Goal: Task Accomplishment & Management: Manage account settings

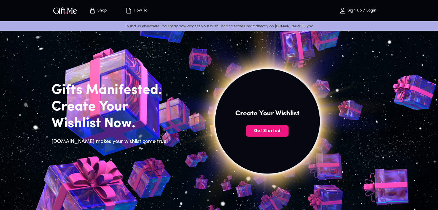
click at [369, 11] on p "Sign Up / Login" at bounding box center [361, 10] width 30 height 5
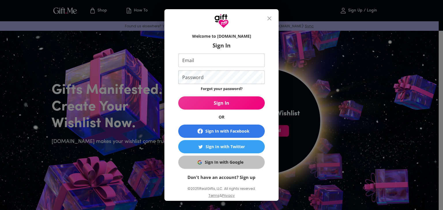
click at [225, 164] on div "Sign In with Google" at bounding box center [224, 162] width 39 height 6
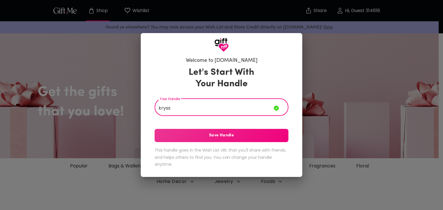
type input "kryss"
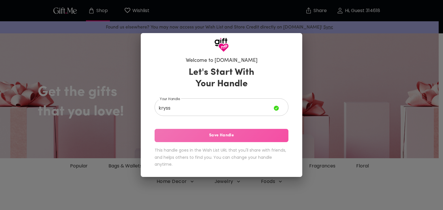
click at [209, 139] on span "Save Handle" at bounding box center [221, 136] width 134 height 6
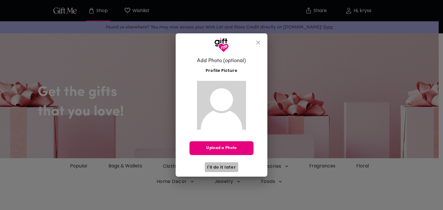
click at [229, 168] on span "I'll do it later" at bounding box center [221, 167] width 29 height 6
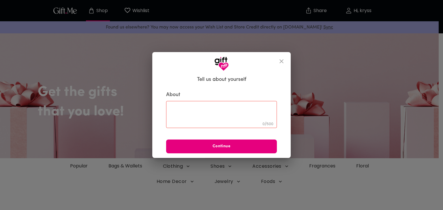
click at [242, 113] on textarea at bounding box center [221, 114] width 103 height 16
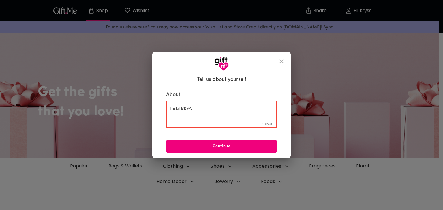
type textarea "I AM KRYS"
click at [222, 147] on span "Continue" at bounding box center [221, 147] width 111 height 6
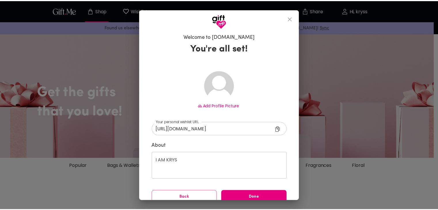
scroll to position [8, 0]
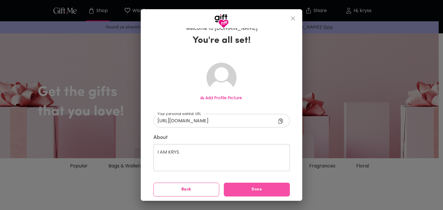
click at [236, 188] on span "Done" at bounding box center [257, 190] width 66 height 6
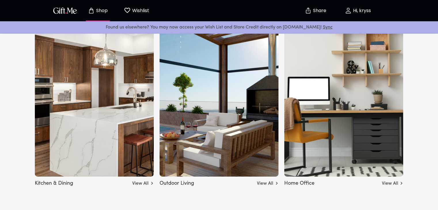
scroll to position [1873, 0]
